Goal: Task Accomplishment & Management: Complete application form

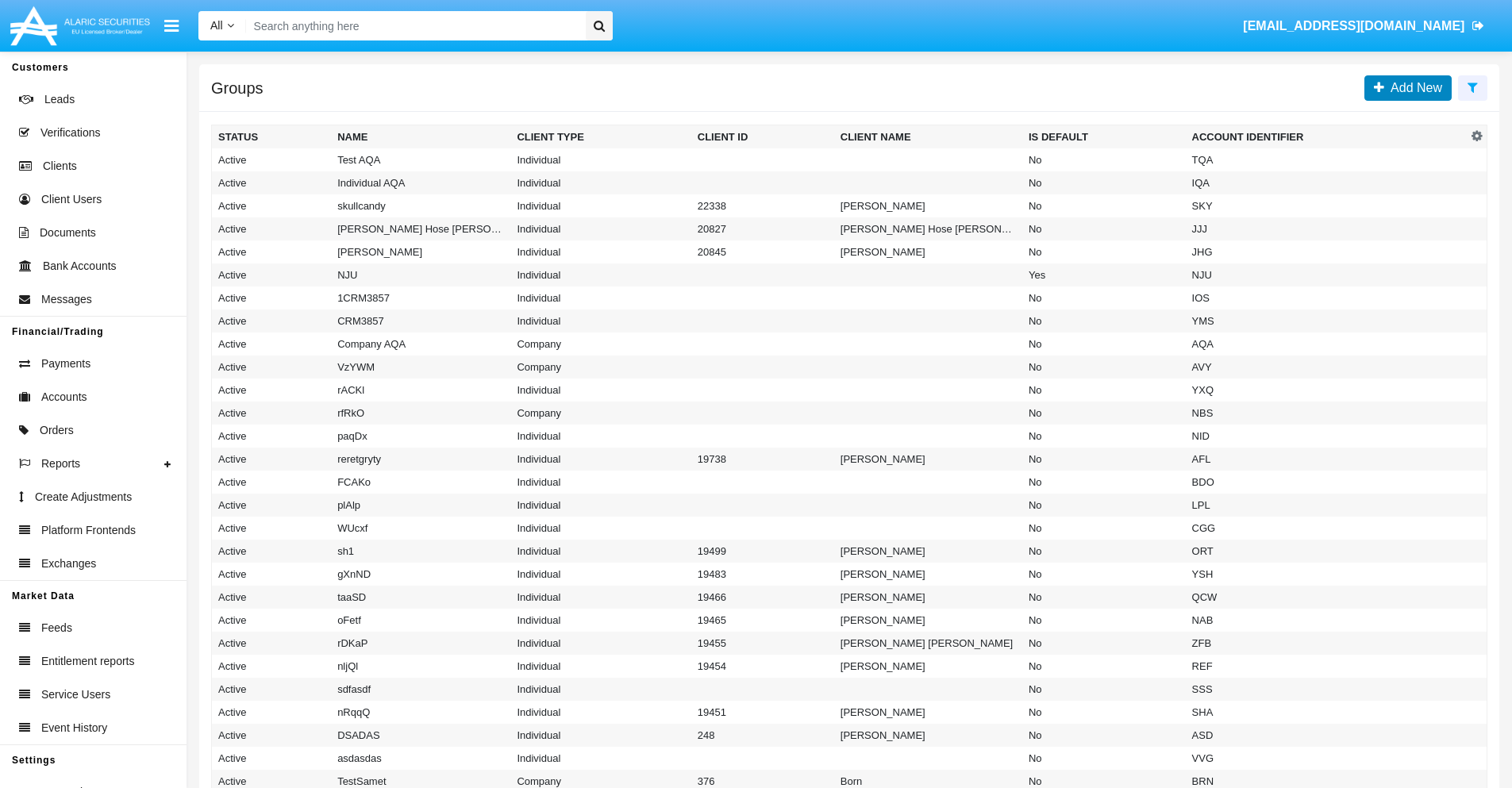
click at [1413, 88] on span "Add New" at bounding box center [1413, 88] width 58 height 13
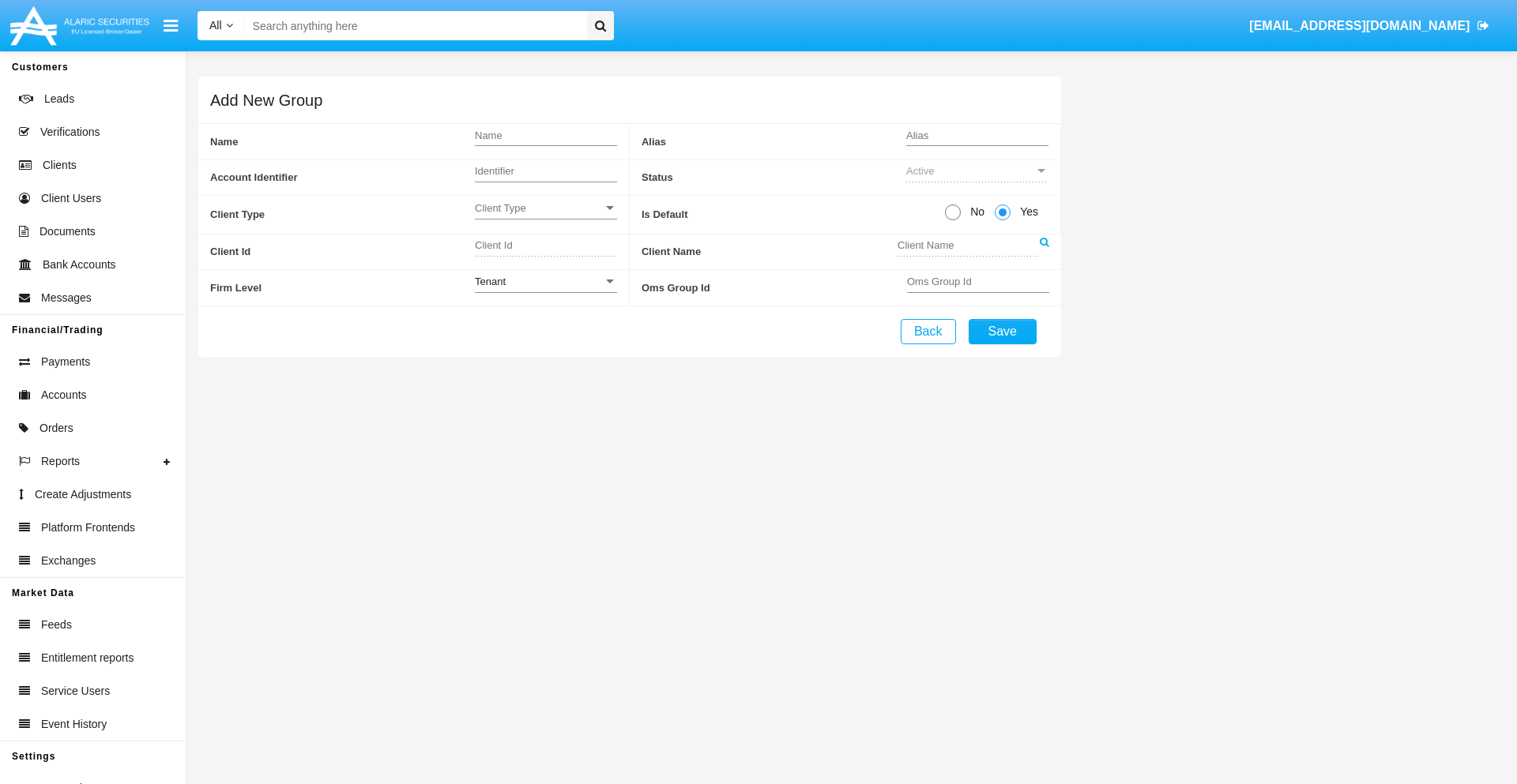
click at [975, 212] on span "No" at bounding box center [974, 212] width 27 height 17
click at [953, 220] on input "No" at bounding box center [952, 220] width 1 height 1
radio input "true"
type input "bvmft"
type input "X"
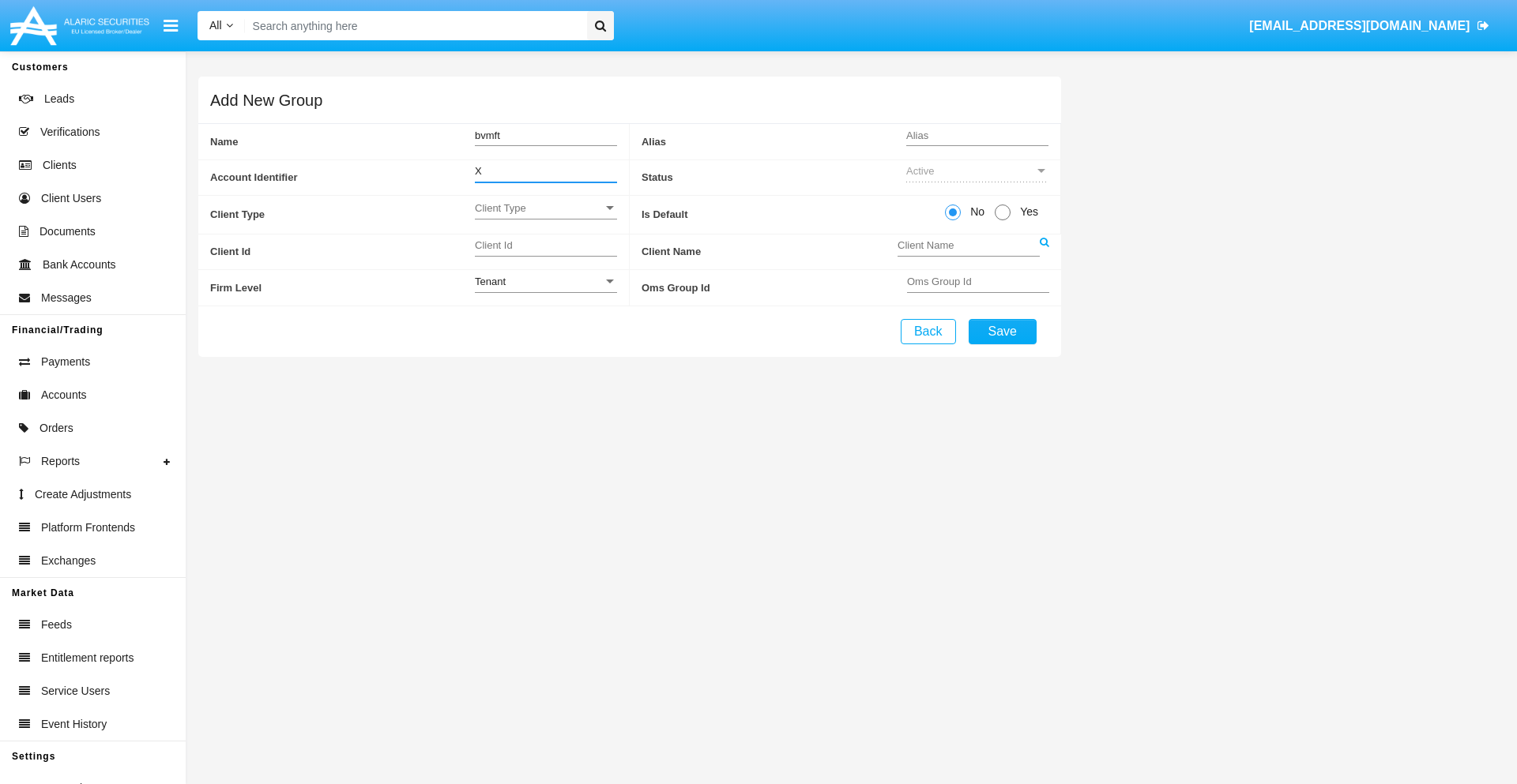
click at [545, 208] on span "Client Type" at bounding box center [539, 208] width 128 height 13
click at [545, 217] on span "Individual" at bounding box center [546, 217] width 142 height 31
click at [545, 282] on div "Tenant" at bounding box center [539, 282] width 128 height 13
click at [545, 290] on span "Tenant" at bounding box center [546, 290] width 142 height 31
type input "wLZFG"
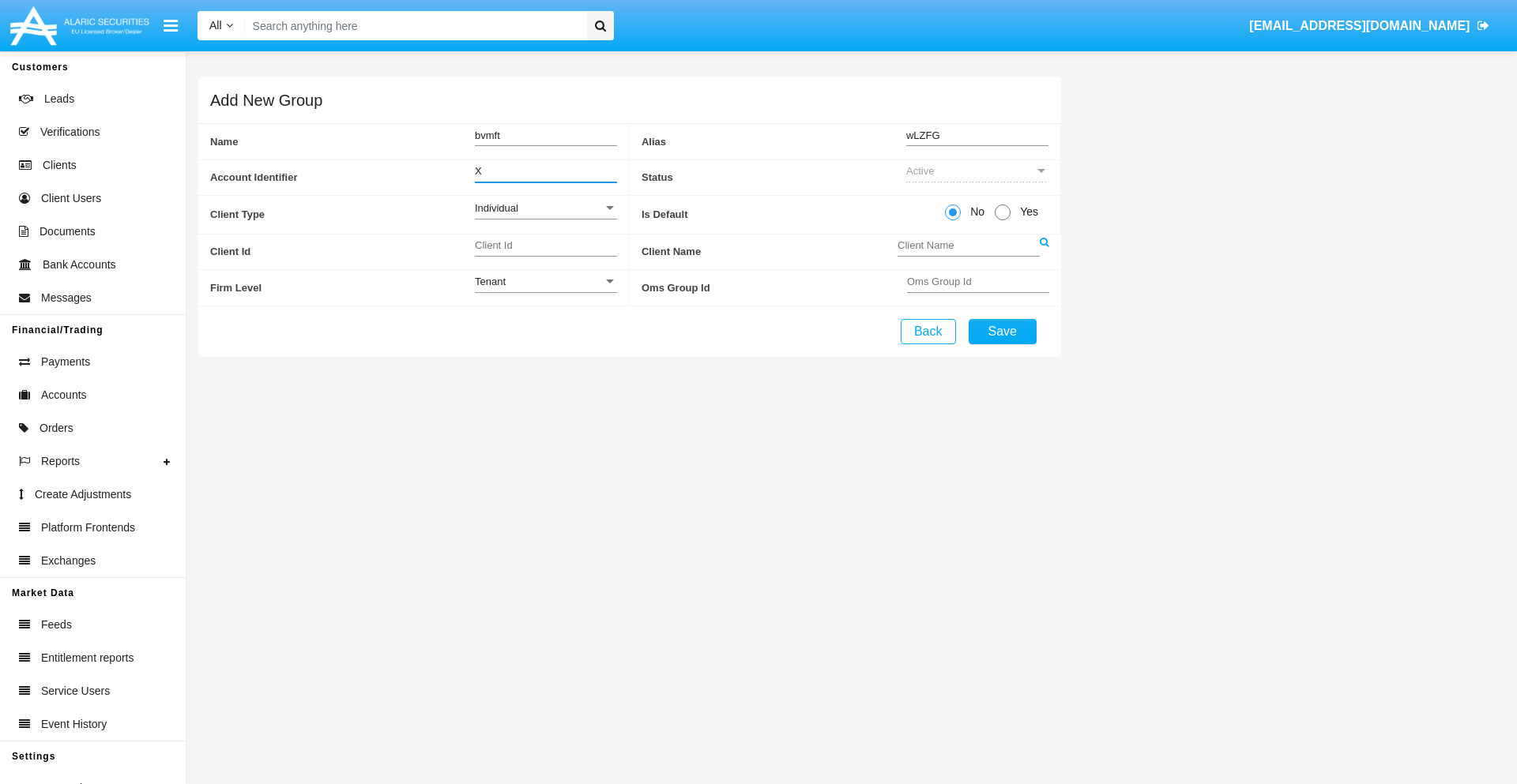
type input "X"
click at [1002, 331] on button "Save" at bounding box center [1003, 331] width 68 height 25
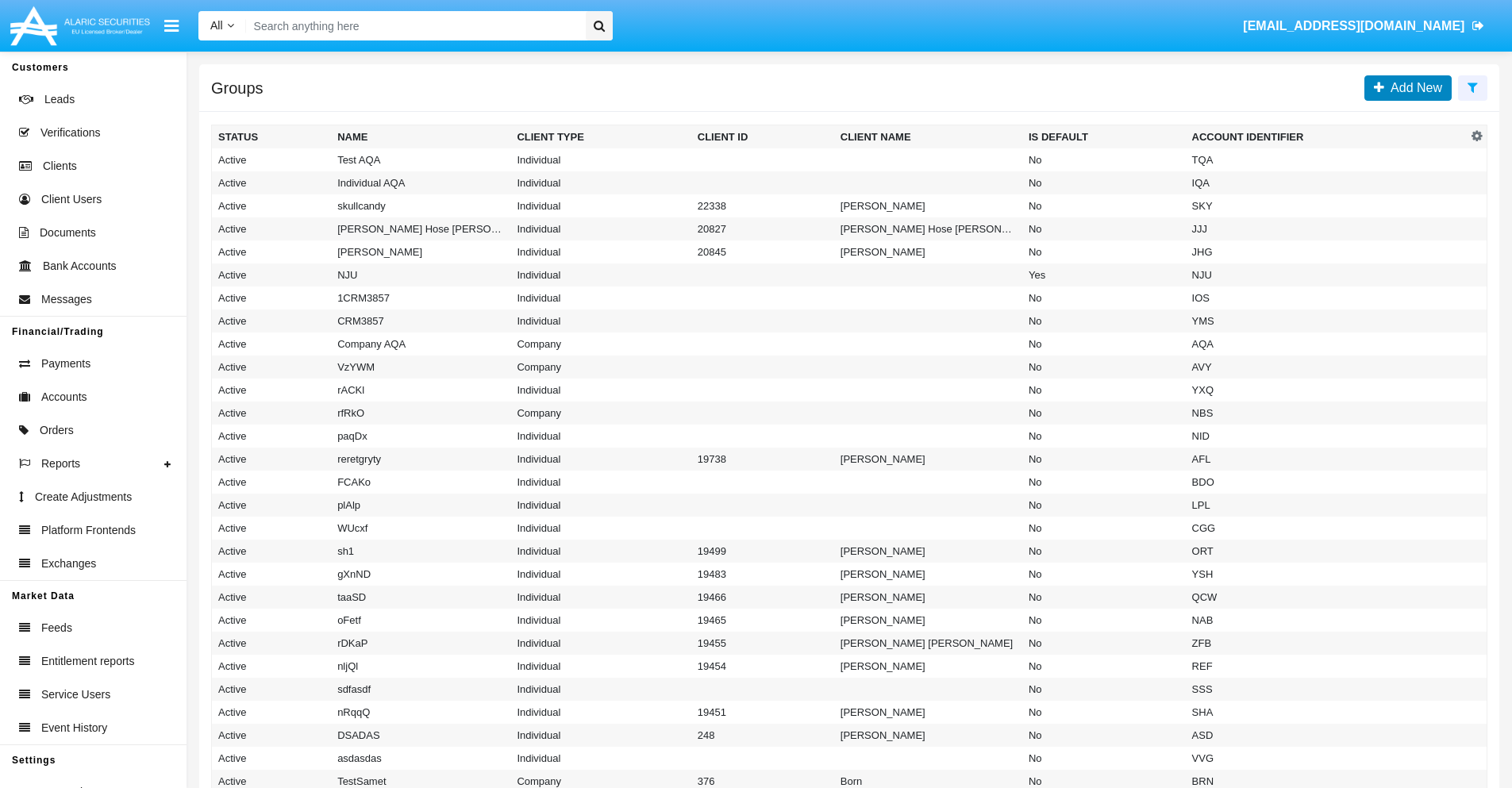
click at [1413, 88] on span "Add New" at bounding box center [1413, 88] width 58 height 13
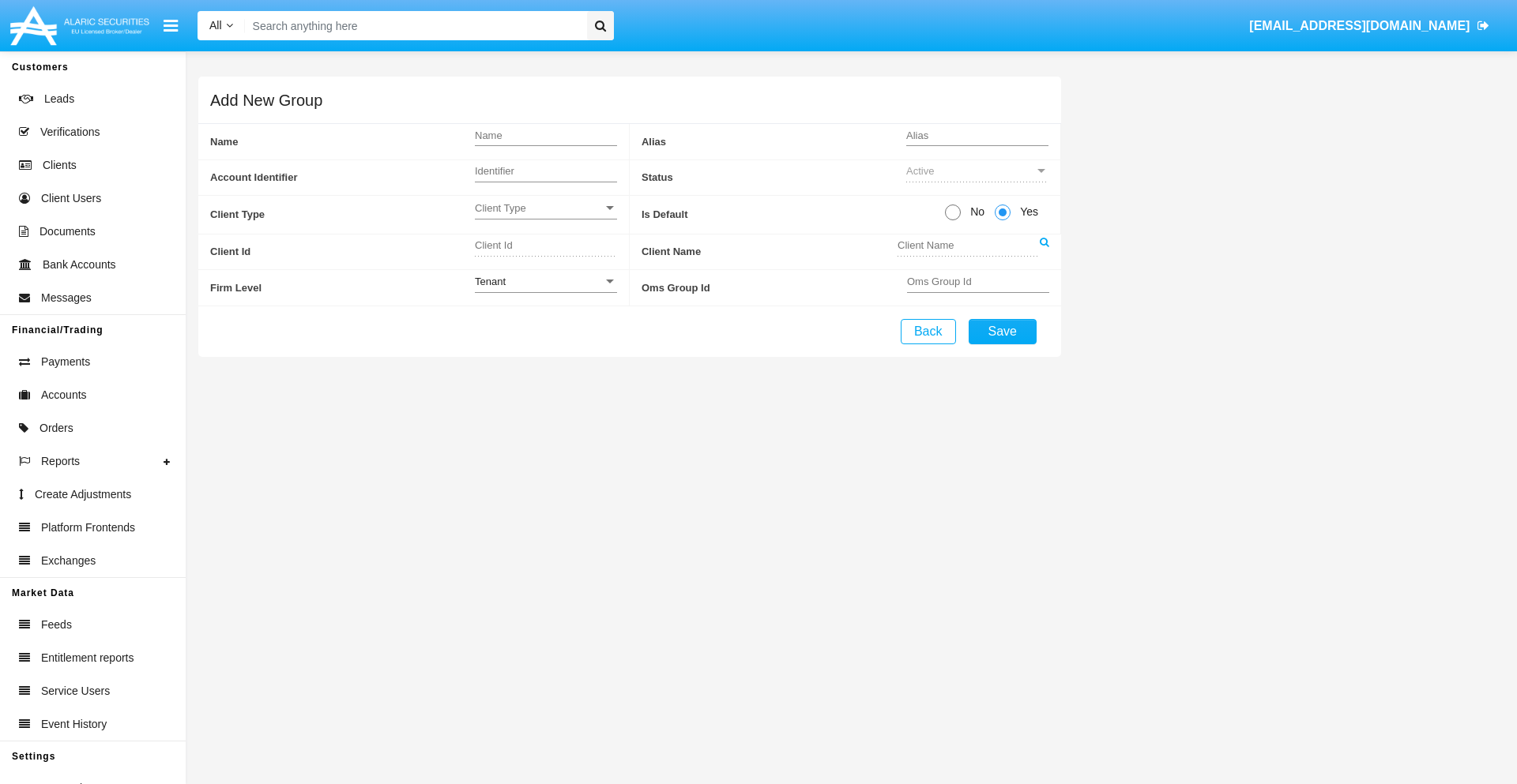
click at [975, 212] on span "No" at bounding box center [974, 212] width 27 height 17
click at [953, 220] on input "No" at bounding box center [952, 220] width 1 height 1
radio input "true"
click at [545, 208] on span "Client Type" at bounding box center [539, 208] width 128 height 13
click at [545, 247] on span "Company" at bounding box center [546, 247] width 142 height 31
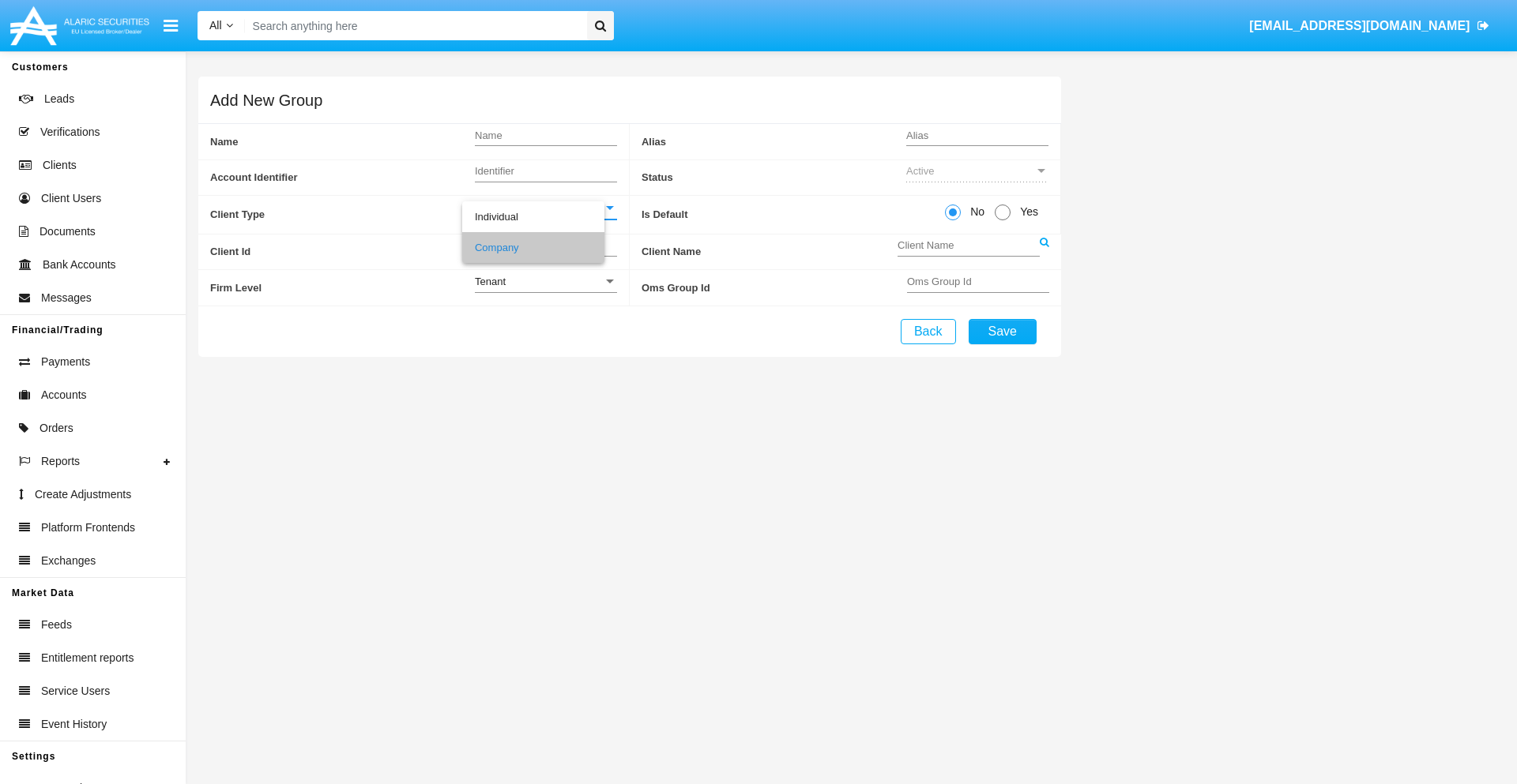
click at [1043, 251] on link at bounding box center [1044, 252] width 9 height 36
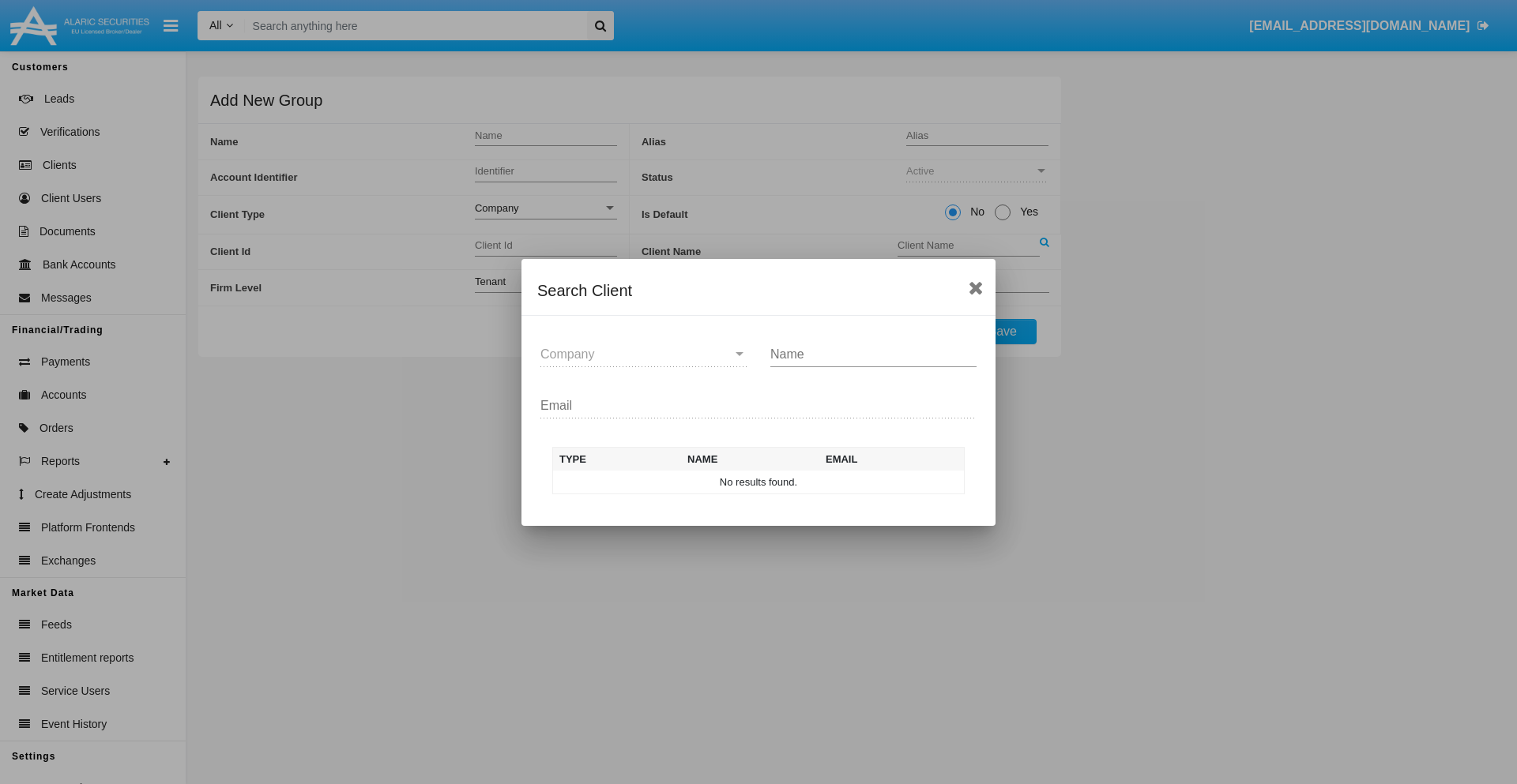
click at [873, 354] on input "Name" at bounding box center [873, 354] width 206 height 14
type input "FlashTurtles"
click at [773, 482] on td "FlashTurtles" at bounding box center [773, 483] width 166 height 24
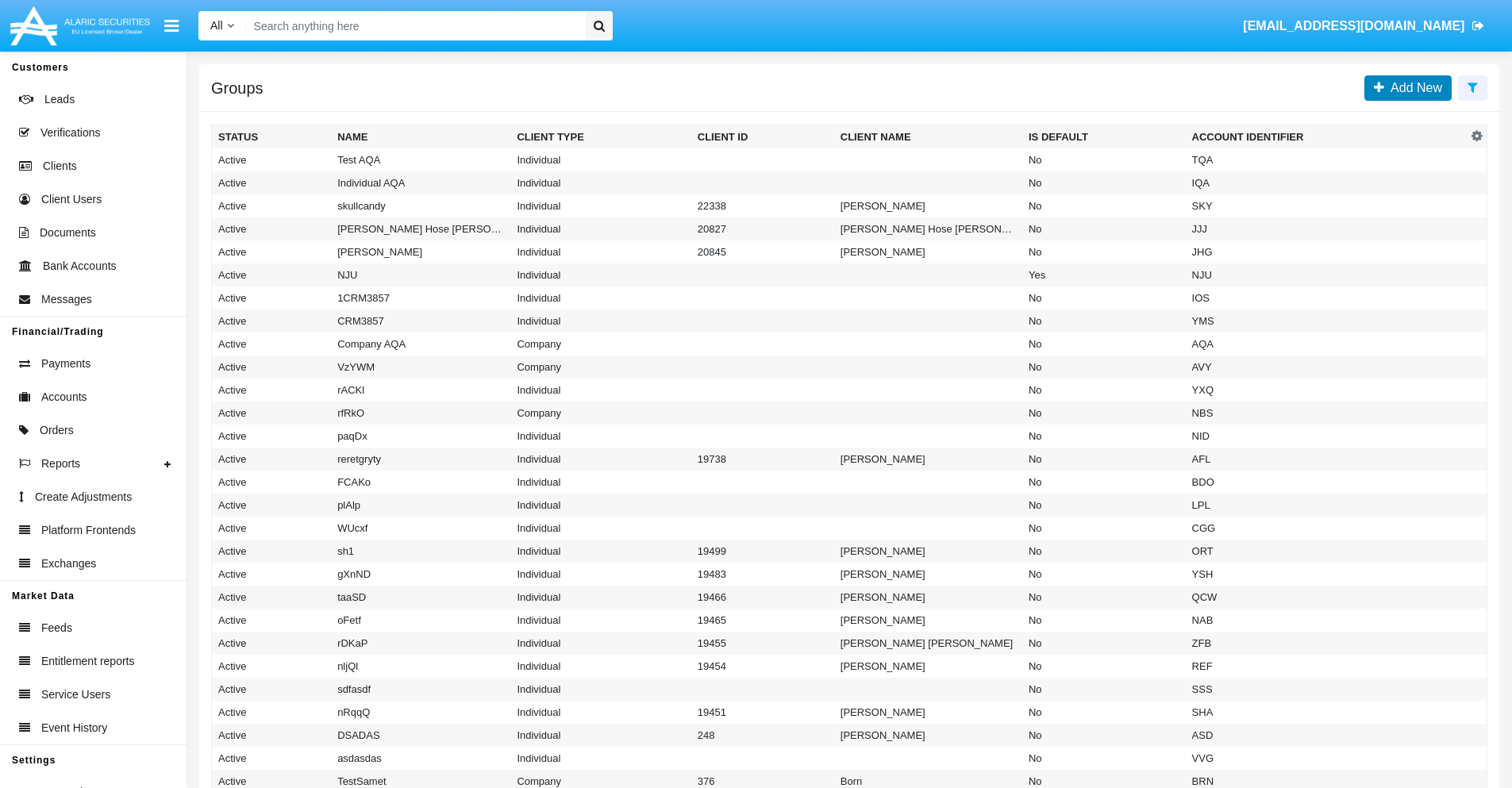
click at [1413, 88] on span "Add New" at bounding box center [1413, 88] width 58 height 13
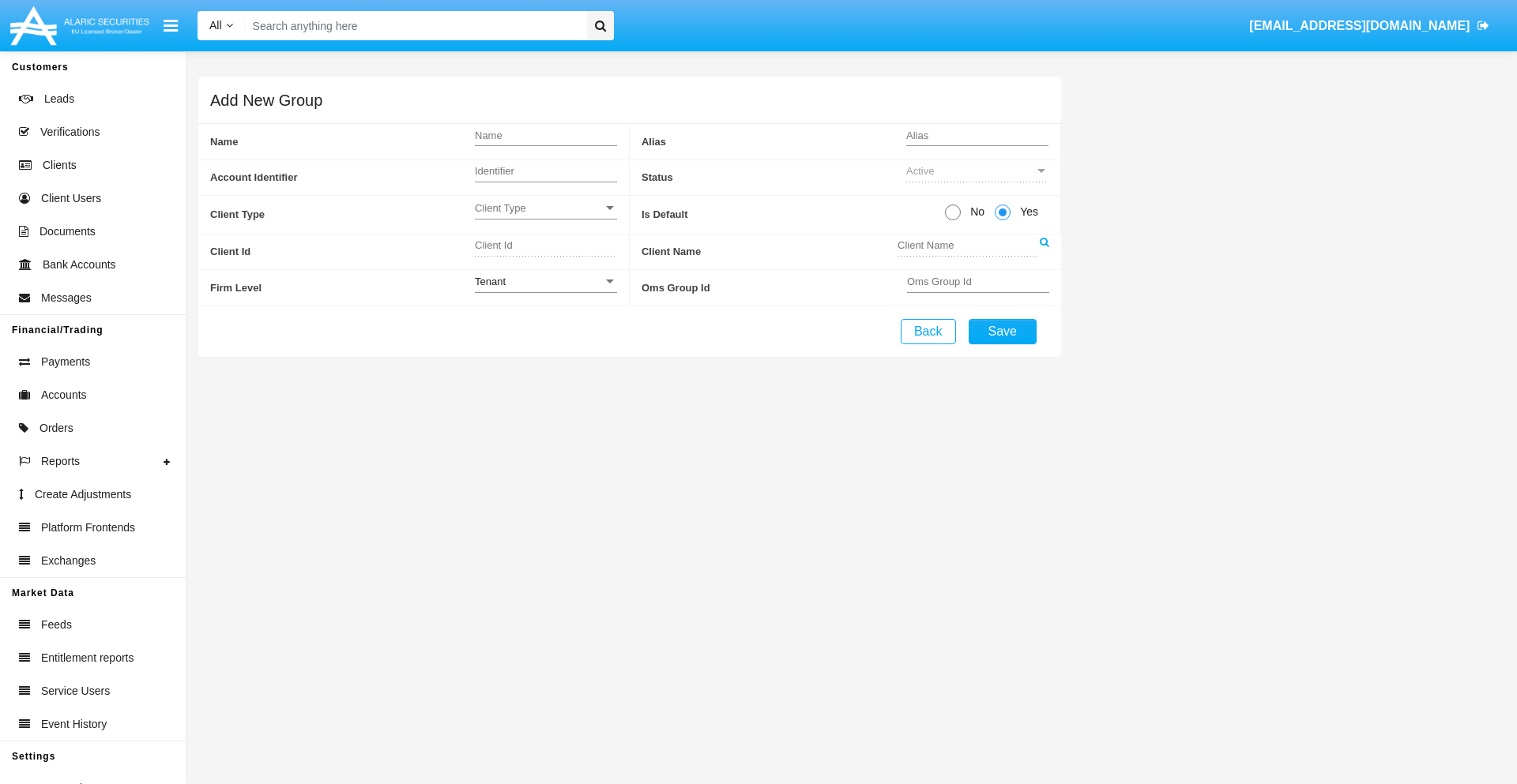
click at [975, 212] on span "No" at bounding box center [974, 212] width 27 height 17
click at [953, 220] on input "No" at bounding box center [952, 220] width 1 height 1
radio input "true"
click at [545, 208] on span "Client Type" at bounding box center [539, 208] width 128 height 13
click at [545, 217] on span "Individual" at bounding box center [546, 217] width 142 height 31
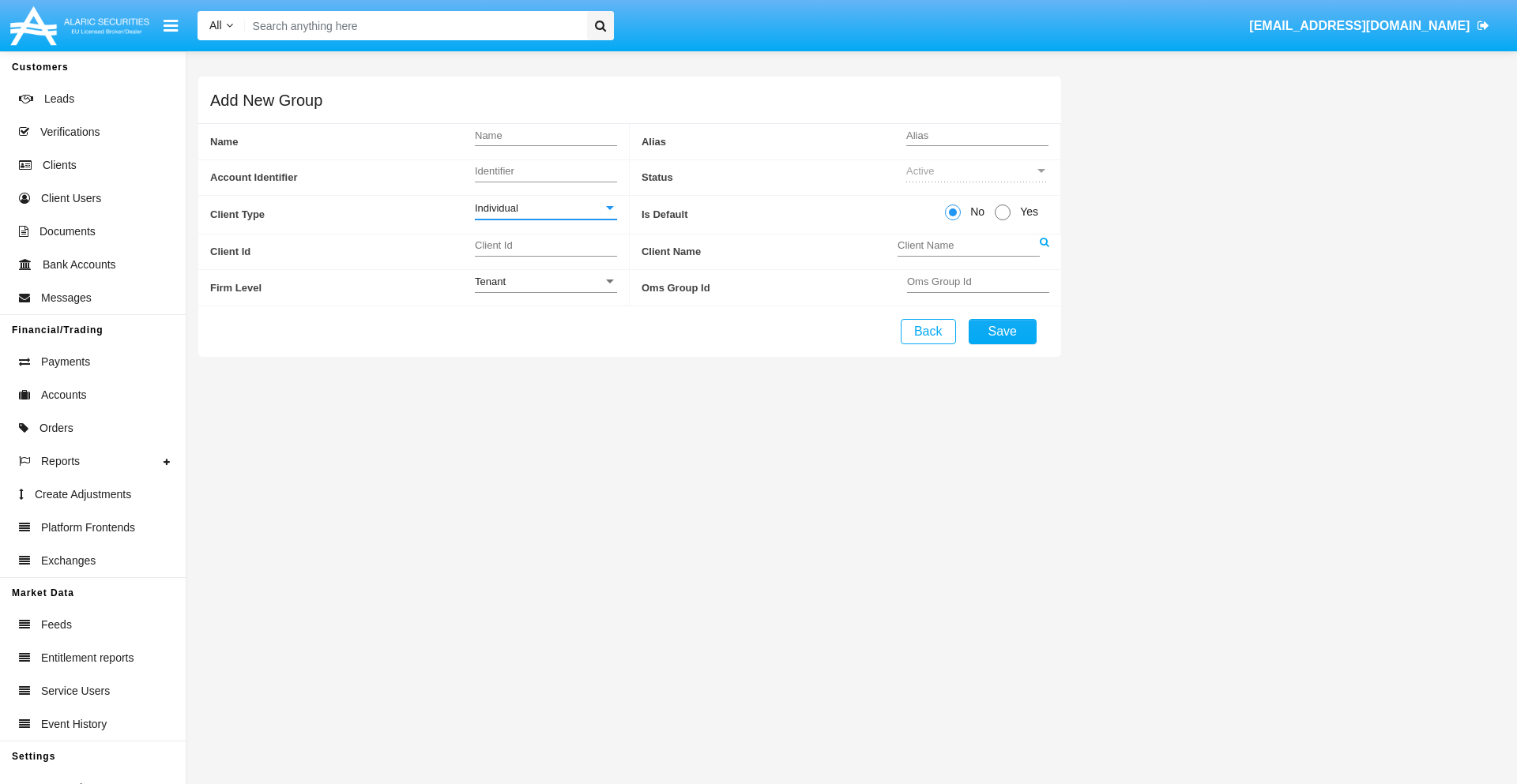
click at [1043, 251] on link at bounding box center [1044, 252] width 9 height 36
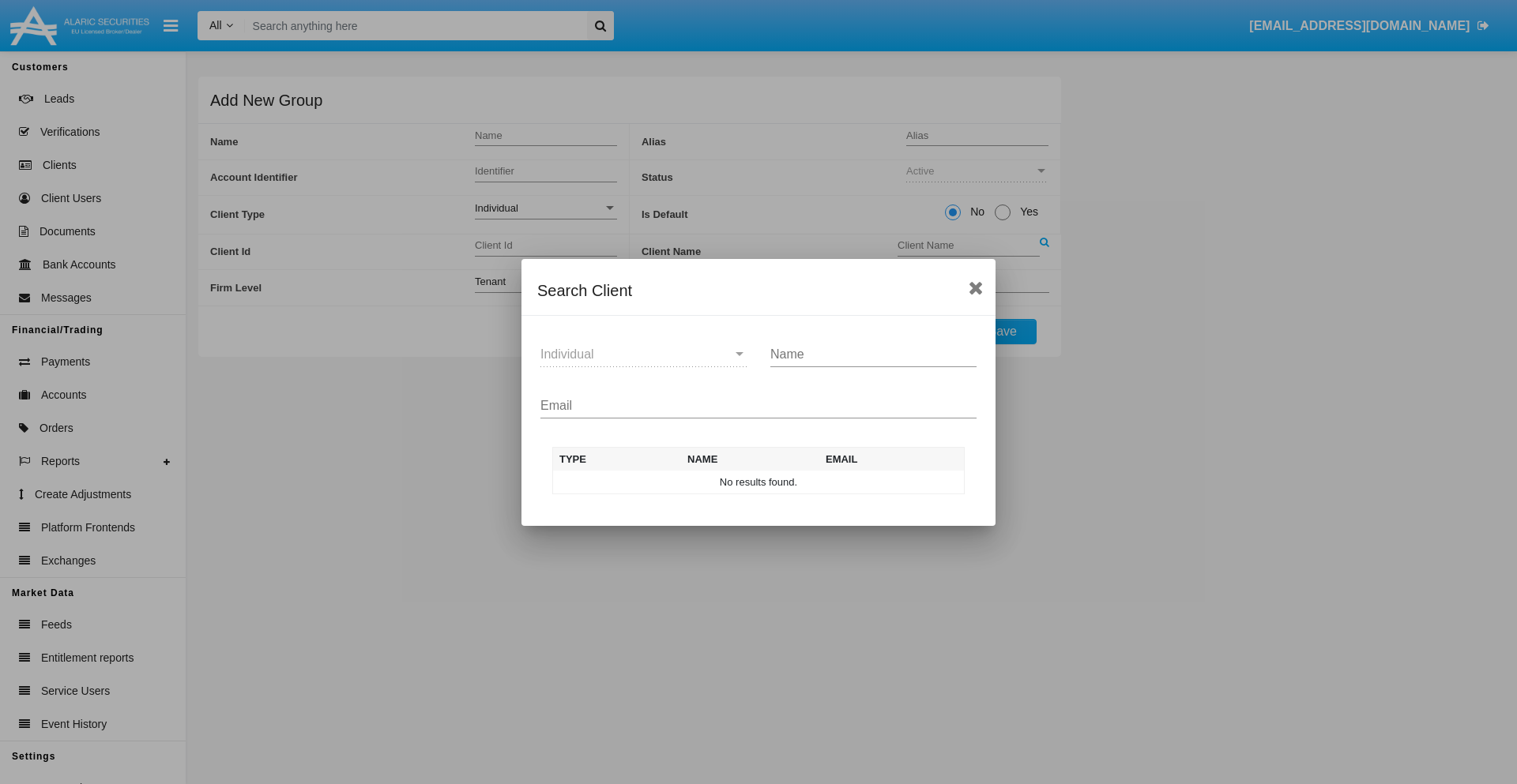
click at [758, 405] on input "Email" at bounding box center [758, 405] width 436 height 14
type input "test-user-snake@aqa.com"
click at [888, 482] on td "test-user-snake@aqa.com" at bounding box center [889, 483] width 152 height 24
